Goal: Task Accomplishment & Management: Manage account settings

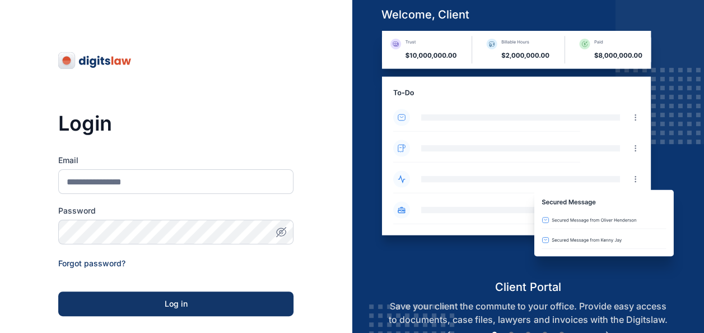
scroll to position [178, 0]
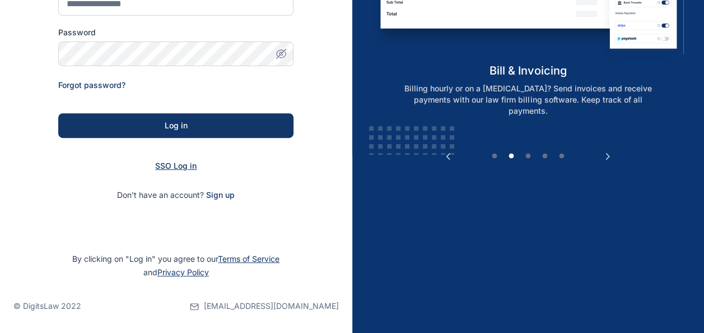
click at [175, 166] on span "SSO Log in" at bounding box center [175, 166] width 41 height 10
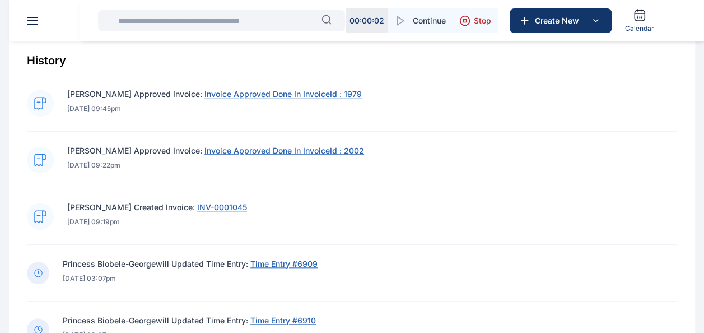
scroll to position [429, 0]
click at [226, 92] on span "Invoice Approved Done In InvoiceId : 1979" at bounding box center [282, 93] width 157 height 10
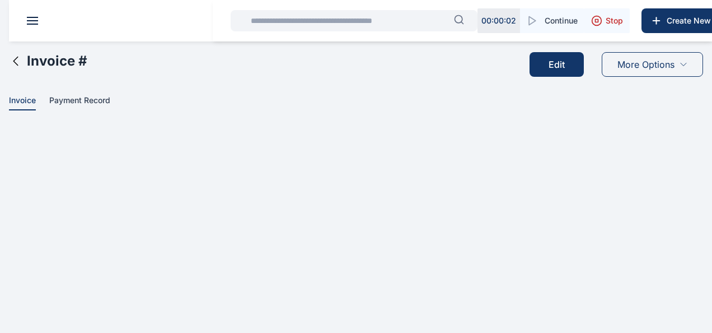
click at [310, 24] on input "text" at bounding box center [349, 21] width 210 height 22
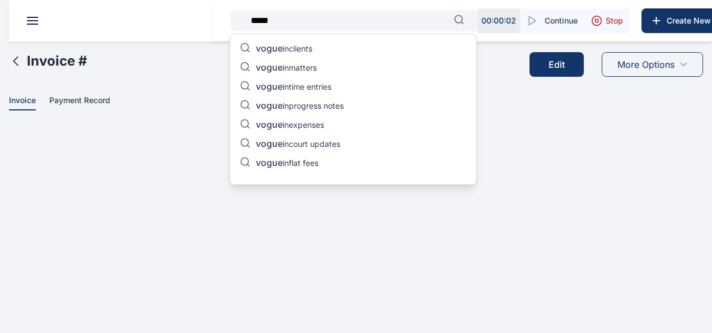
type input "*****"
click at [352, 7] on div "***** vogue in clients vogue in matters vogue in time entries vogue in progress…" at bounding box center [463, 20] width 500 height 41
click at [315, 20] on input "*****" at bounding box center [349, 21] width 210 height 22
click at [317, 160] on p "vogue in flat fees" at bounding box center [287, 163] width 63 height 13
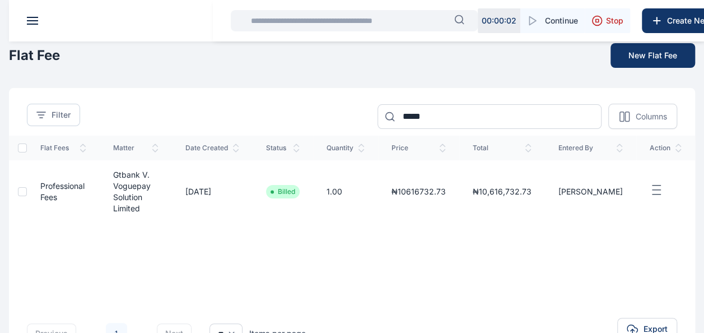
click at [661, 183] on icon "button" at bounding box center [656, 190] width 13 height 14
click at [540, 240] on div "Flat Fees Matter Date Created Status Quantity Price Total Entered By action Pro…" at bounding box center [352, 209] width 686 height 146
click at [656, 184] on icon "button" at bounding box center [656, 190] width 13 height 14
click at [643, 200] on div "Edit" at bounding box center [647, 202] width 54 height 25
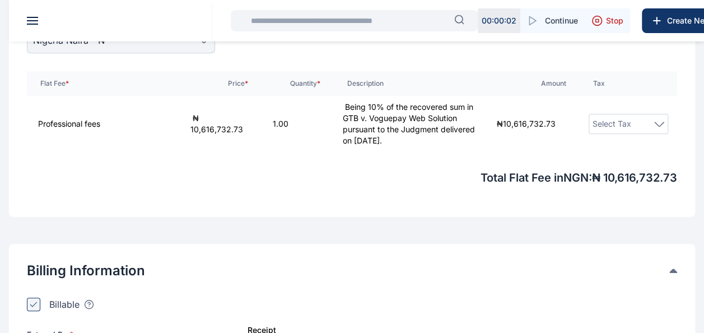
scroll to position [212, 0]
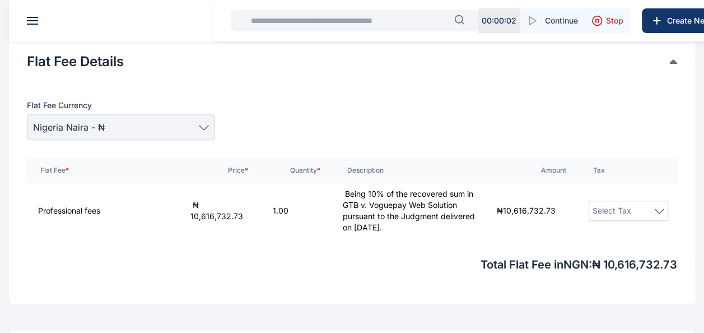
click at [632, 208] on div "Select Tax" at bounding box center [629, 210] width 72 height 13
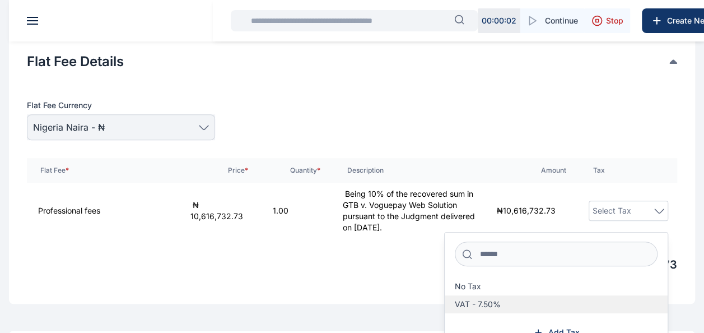
click at [481, 296] on label "VAT - 7.50%" at bounding box center [556, 304] width 223 height 18
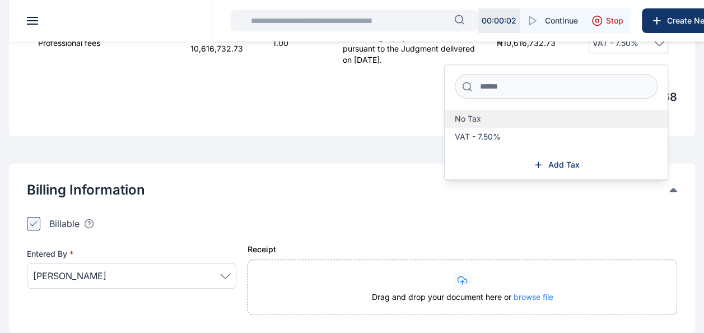
scroll to position [380, 0]
click at [531, 221] on div "Receipt Drag and drop your document here or browse file" at bounding box center [463, 264] width 430 height 97
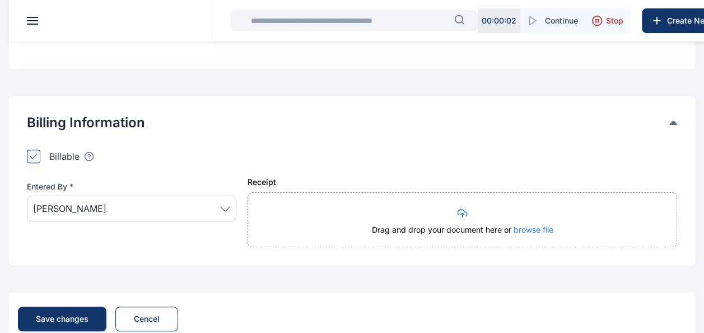
scroll to position [477, 0]
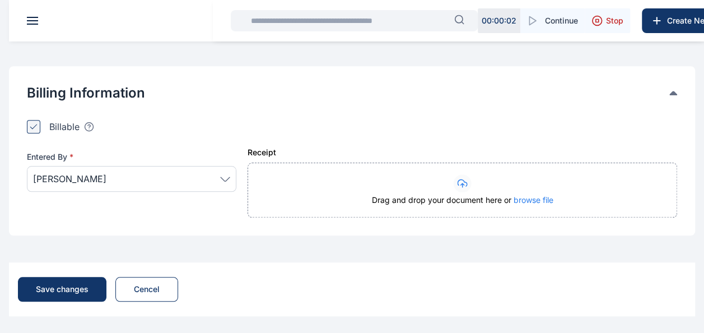
click at [226, 176] on icon at bounding box center [225, 178] width 10 height 5
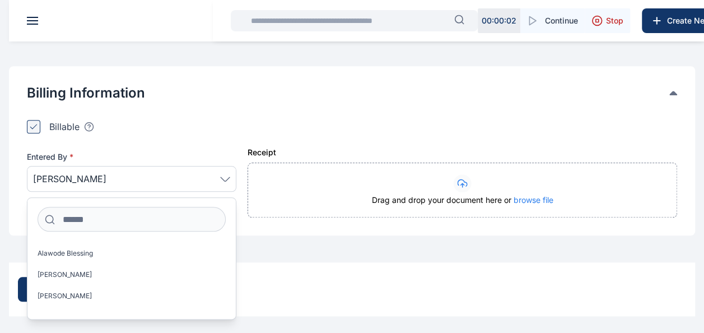
scroll to position [850, 0]
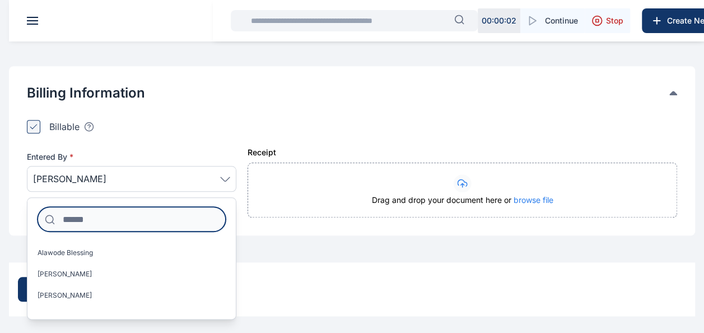
click at [94, 213] on input at bounding box center [132, 219] width 188 height 25
type input "*"
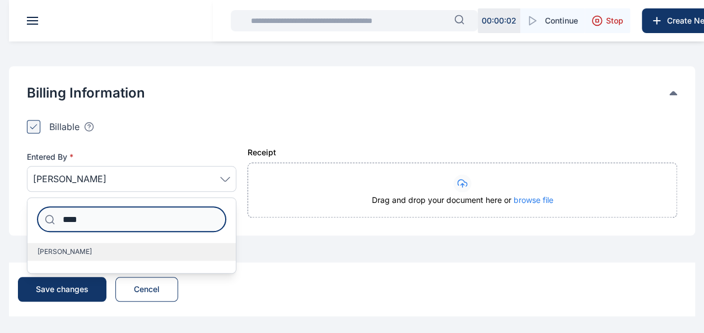
type input "****"
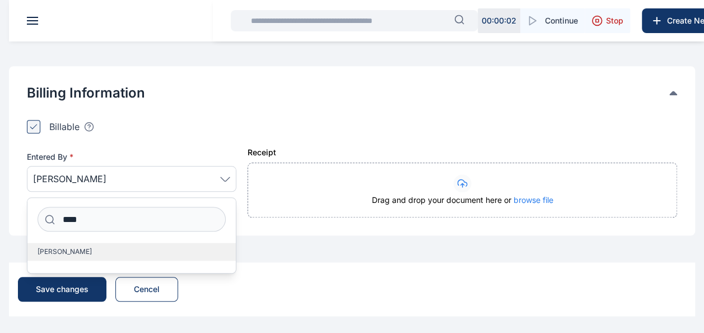
click at [88, 251] on span "[PERSON_NAME]" at bounding box center [65, 251] width 54 height 9
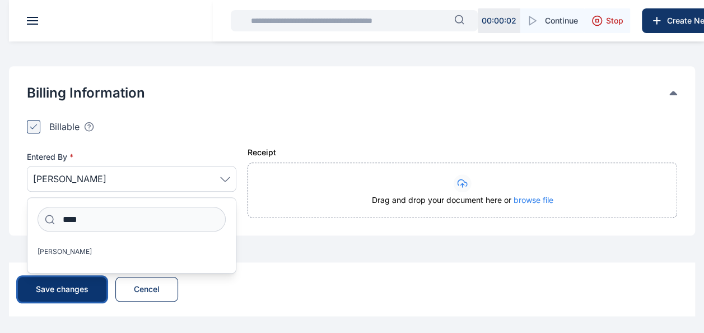
click at [65, 287] on div "Save changes" at bounding box center [62, 288] width 53 height 11
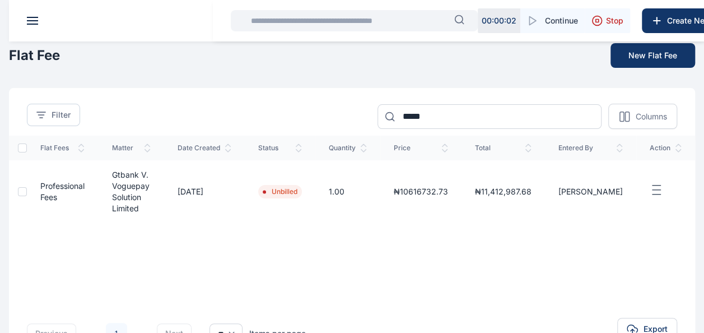
click at [654, 190] on line "button" at bounding box center [656, 190] width 8 height 0
click at [656, 181] on td "Edit" at bounding box center [665, 191] width 59 height 63
click at [654, 185] on icon "button" at bounding box center [656, 190] width 13 height 14
click at [73, 187] on span "Professional fees" at bounding box center [62, 191] width 44 height 21
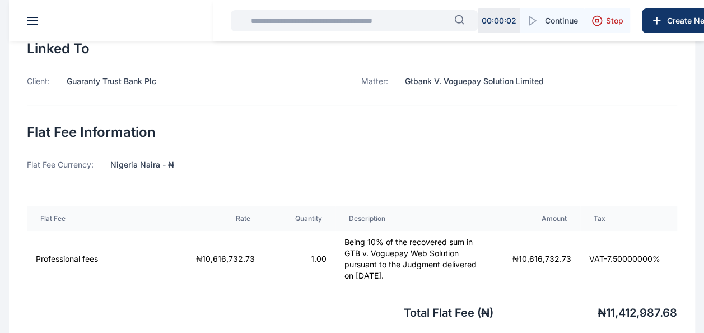
scroll to position [66, 0]
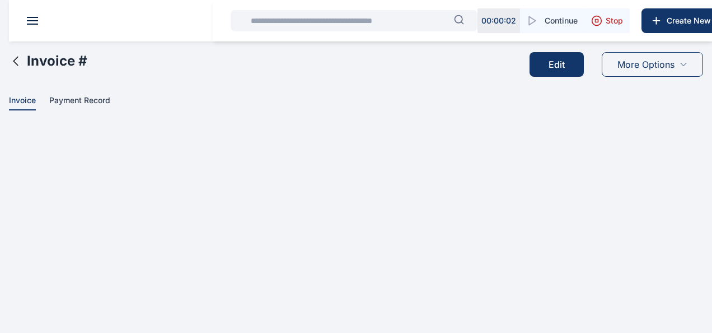
click at [641, 62] on span "More Options" at bounding box center [646, 64] width 57 height 13
click at [62, 99] on span "Payment Record" at bounding box center [79, 101] width 61 height 12
click at [31, 24] on span at bounding box center [32, 24] width 11 height 1
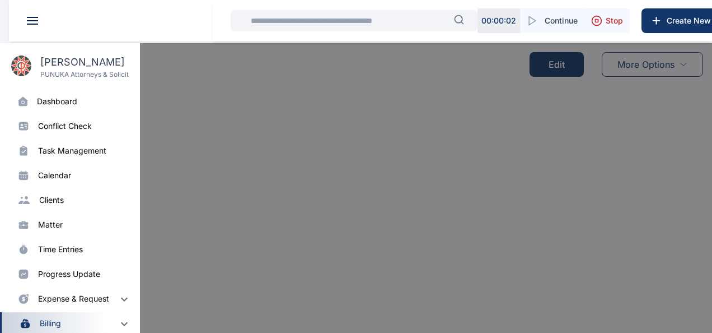
click at [54, 104] on div "dashboard" at bounding box center [57, 101] width 40 height 11
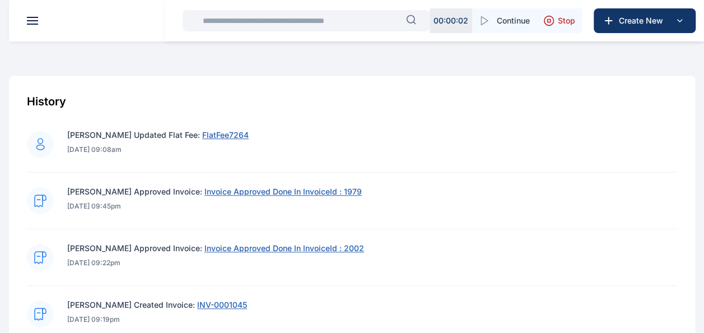
scroll to position [388, 0]
click at [267, 194] on span "Invoice Approved Done In InvoiceId : 1979" at bounding box center [282, 191] width 157 height 10
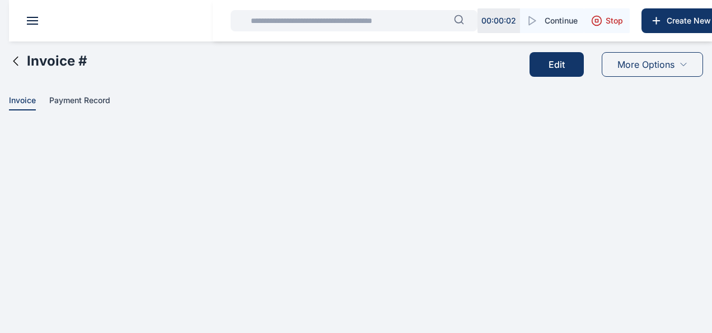
click at [654, 67] on span "More Options" at bounding box center [646, 64] width 57 height 13
click at [635, 90] on span "Print" at bounding box center [634, 91] width 15 height 11
click at [17, 62] on icon at bounding box center [15, 60] width 13 height 13
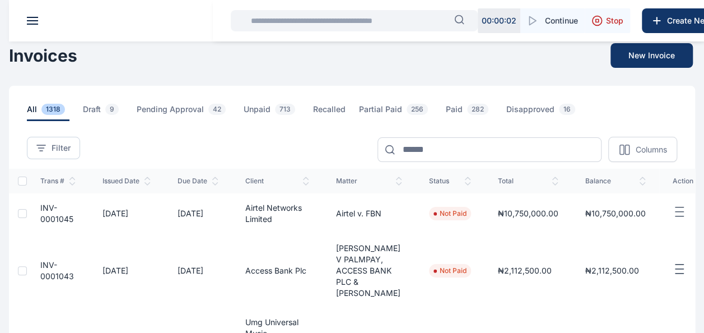
click at [36, 15] on header at bounding box center [361, 20] width 704 height 41
click at [36, 22] on button at bounding box center [32, 21] width 11 height 8
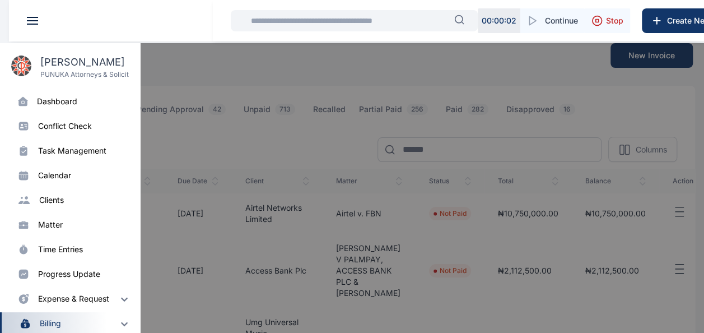
scroll to position [28, 0]
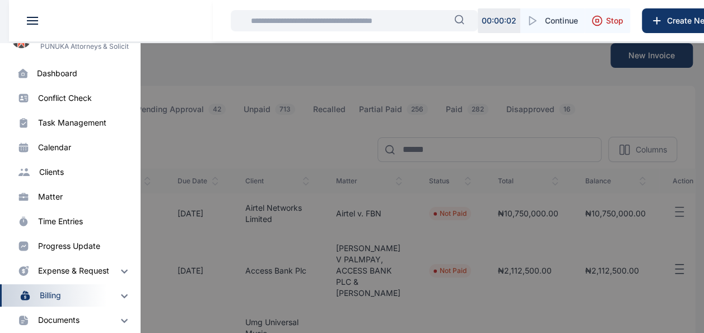
click at [78, 268] on div "expense & request" at bounding box center [73, 270] width 71 height 11
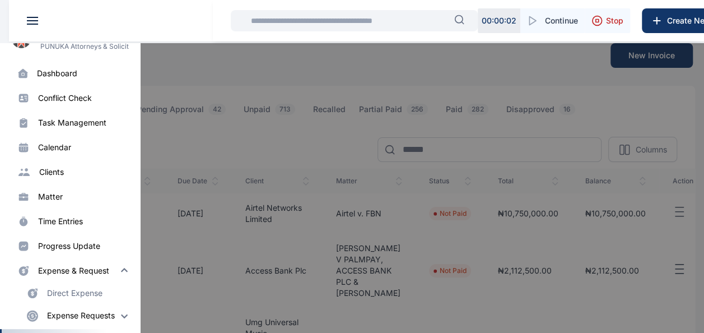
click at [78, 268] on div "expense & request" at bounding box center [73, 270] width 71 height 11
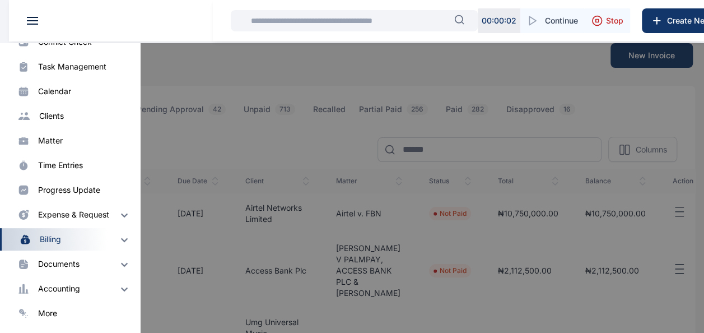
scroll to position [29, 0]
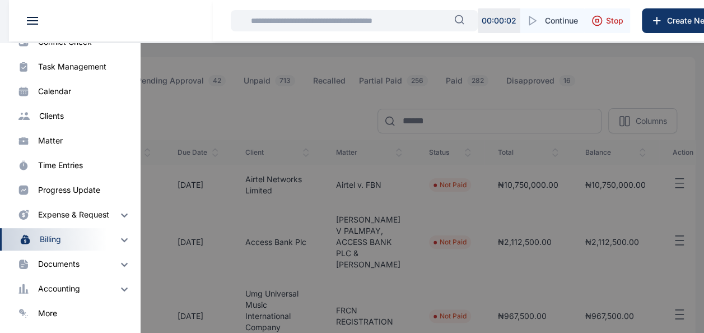
click at [46, 242] on div "billing" at bounding box center [50, 239] width 21 height 11
click at [56, 264] on div "Invoice" at bounding box center [60, 261] width 26 height 11
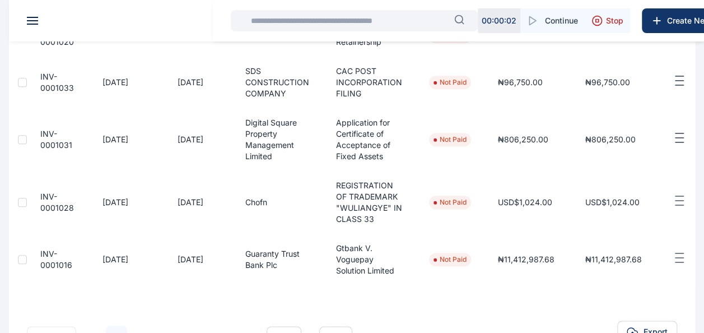
scroll to position [503, 0]
click at [683, 261] on line "button" at bounding box center [679, 261] width 8 height 0
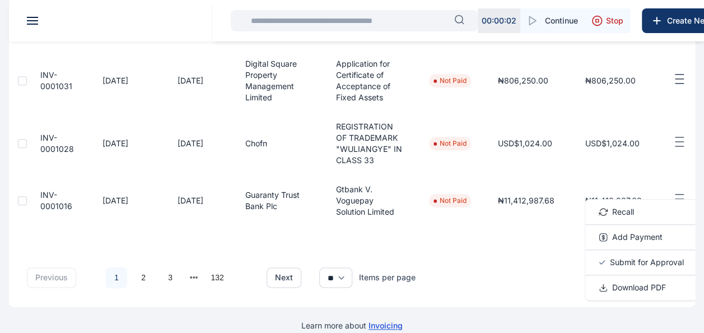
scroll to position [562, 0]
click at [661, 274] on div "Download PDF" at bounding box center [641, 286] width 112 height 25
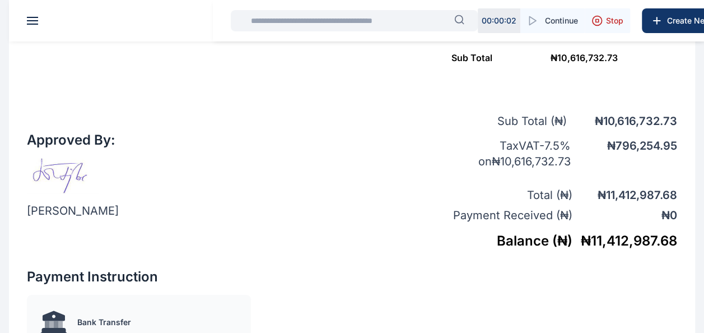
scroll to position [478, 0]
